Goal: Find specific page/section: Find specific page/section

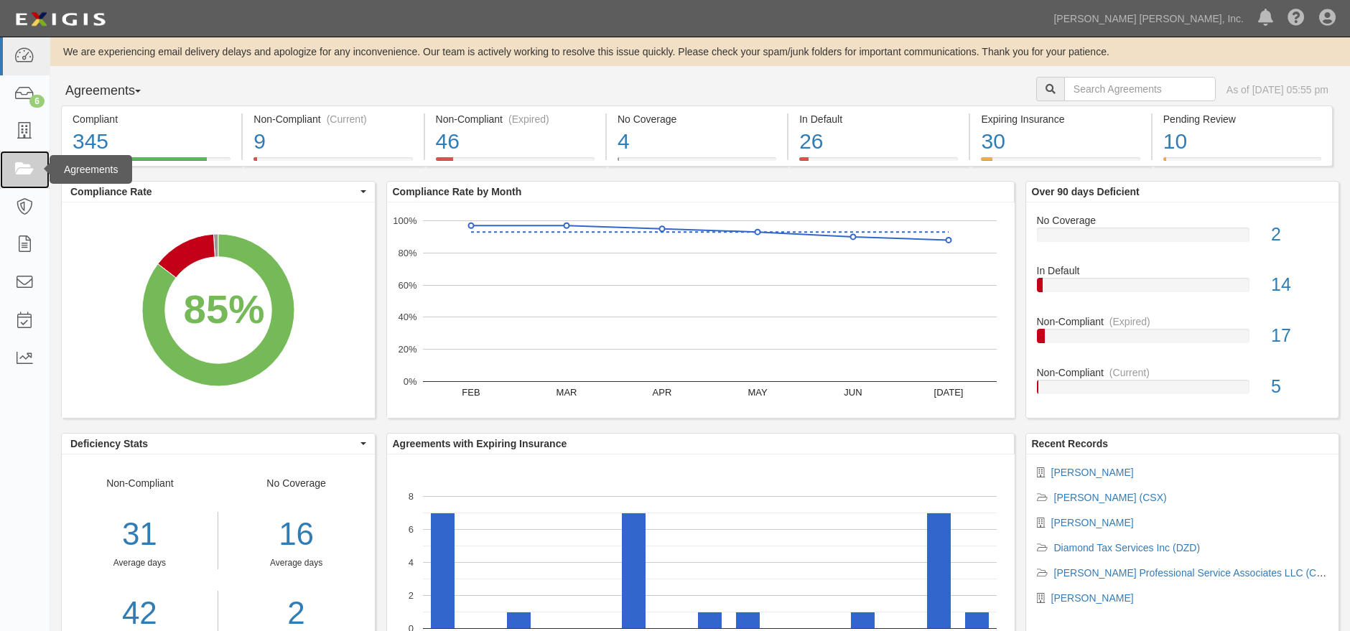
click at [30, 171] on icon at bounding box center [24, 170] width 20 height 17
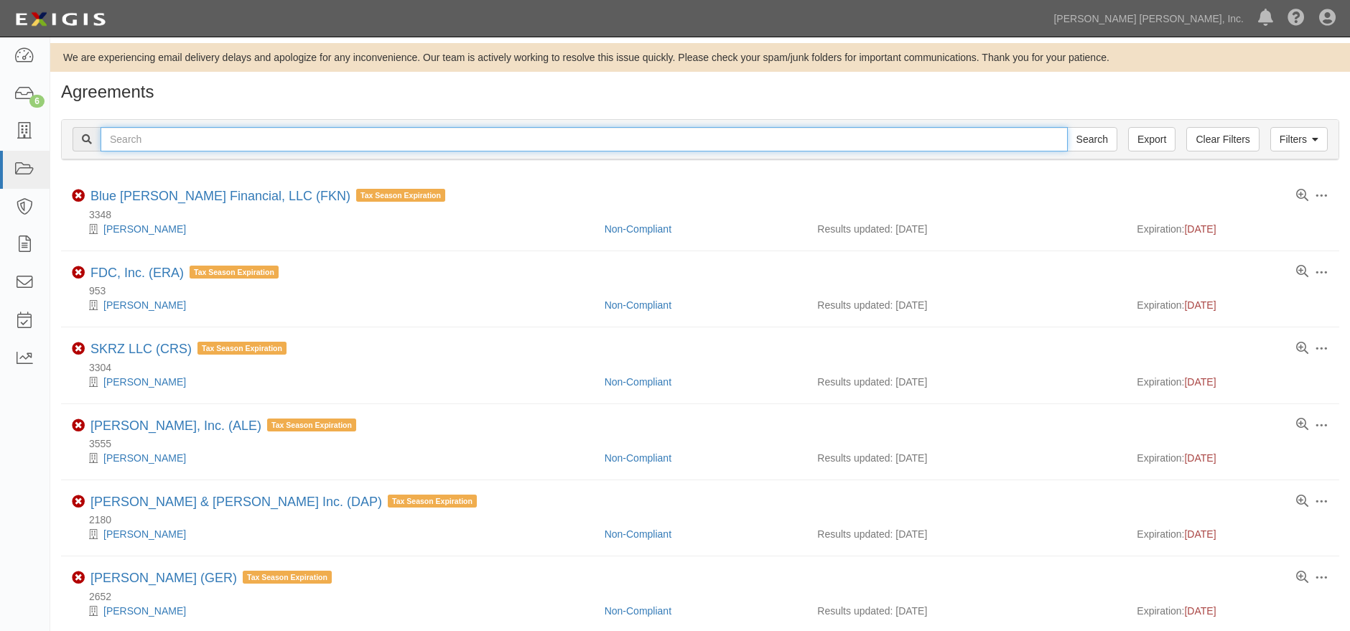
drag, startPoint x: 213, startPoint y: 134, endPoint x: 200, endPoint y: 151, distance: 21.5
click at [213, 134] on input "text" at bounding box center [583, 139] width 967 height 24
type input "[PERSON_NAME]"
click at [1067, 127] on input "Search" at bounding box center [1092, 139] width 50 height 24
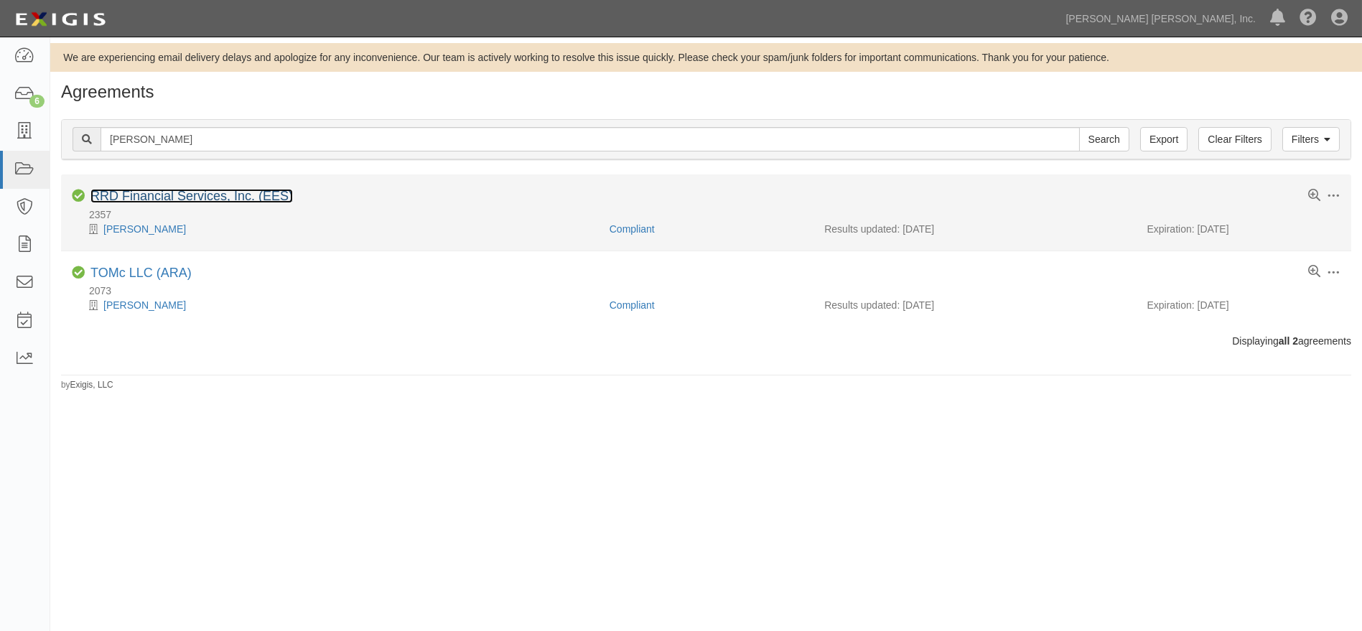
click at [220, 200] on link "RRD Financial Services, Inc. (EES)" at bounding box center [191, 196] width 202 height 14
